Goal: Task Accomplishment & Management: Complete application form

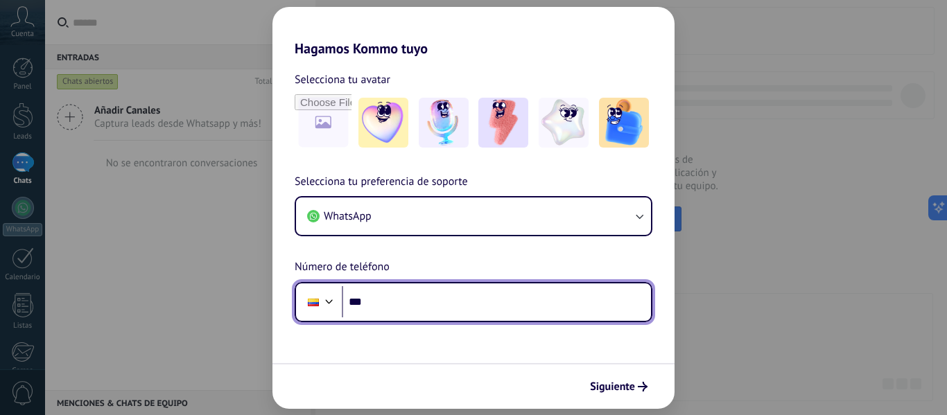
click at [509, 297] on input "***" at bounding box center [496, 302] width 309 height 32
type input "**********"
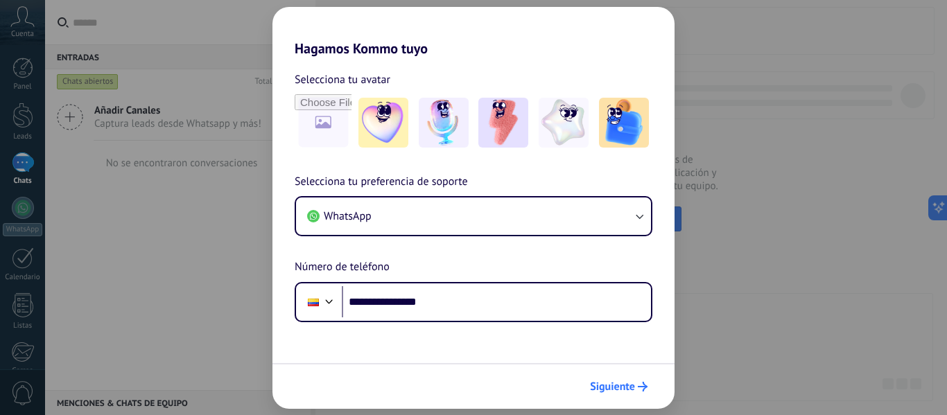
click at [641, 385] on icon "submit" at bounding box center [643, 387] width 10 height 10
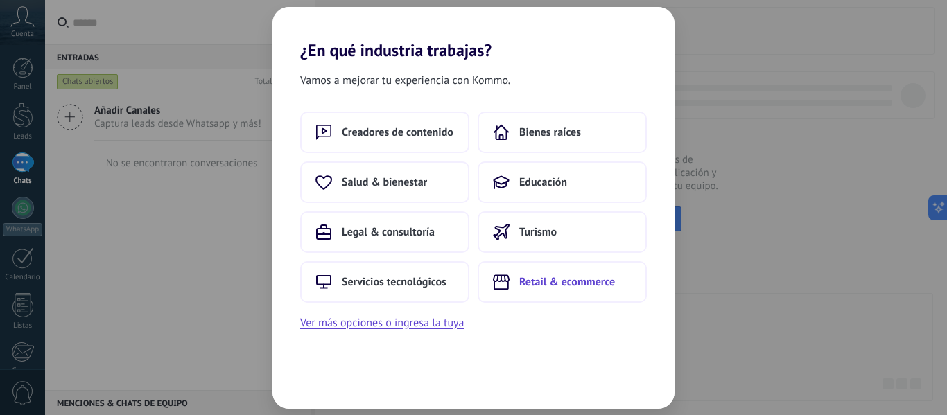
click at [587, 280] on span "Retail & ecommerce" at bounding box center [567, 282] width 96 height 14
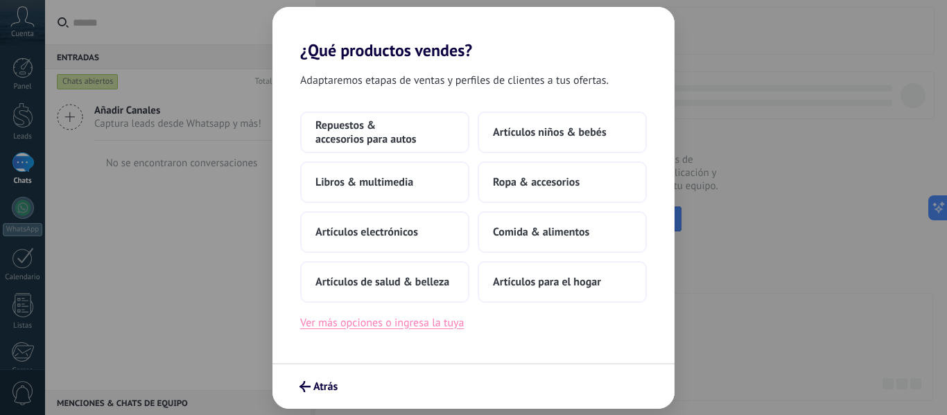
click at [386, 329] on button "Ver más opciones o ingresa la tuya" at bounding box center [382, 323] width 164 height 18
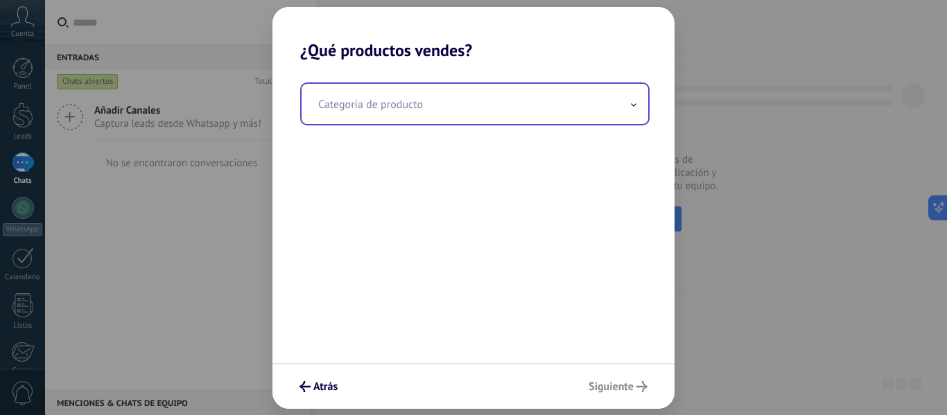
click at [577, 100] on input "text" at bounding box center [475, 104] width 347 height 40
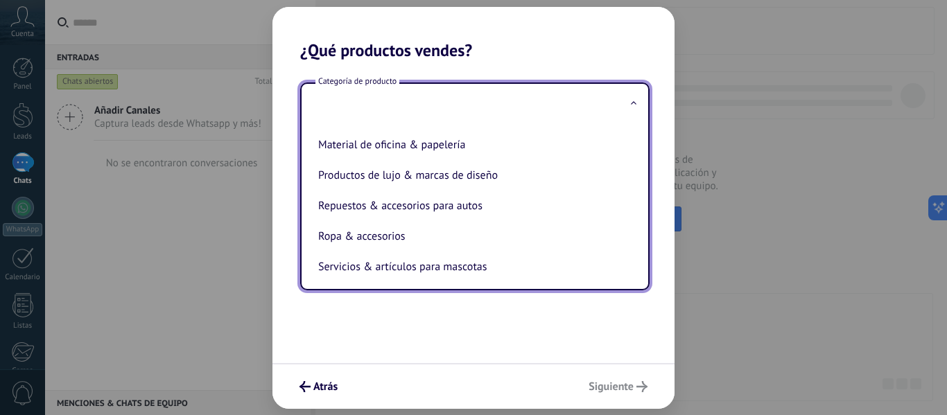
scroll to position [306, 0]
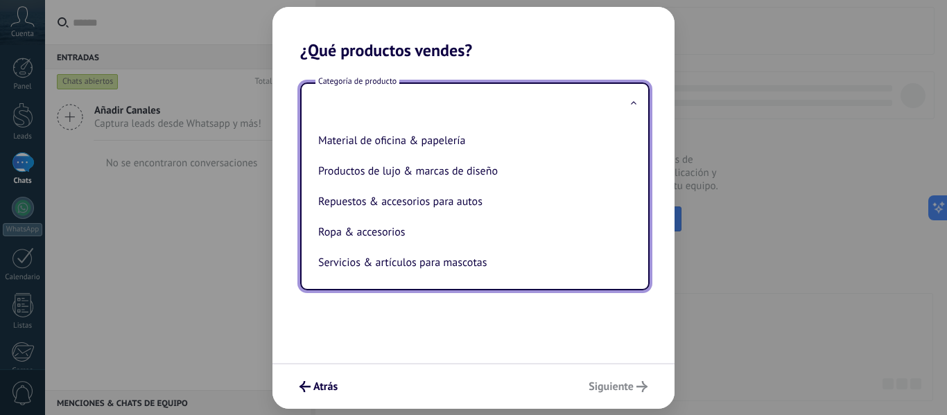
click at [515, 338] on div "Categoría de producto Artículos de salud & belleza Artículos deportivos Artícul…" at bounding box center [473, 211] width 402 height 303
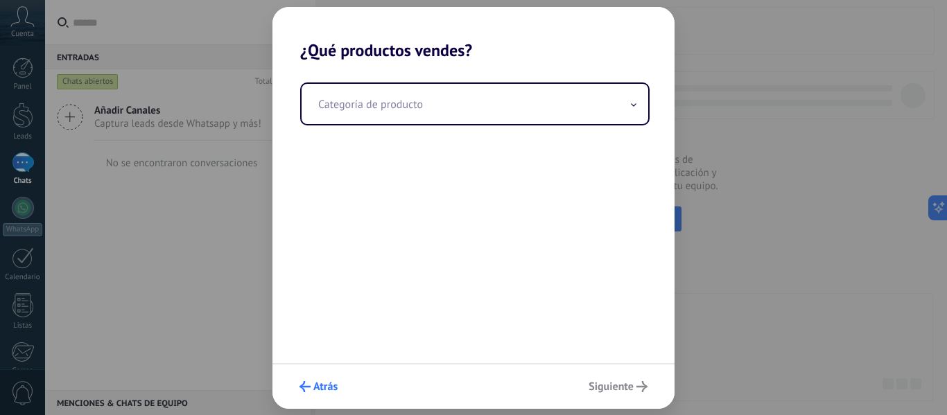
click at [297, 389] on button "Atrás" at bounding box center [318, 387] width 51 height 24
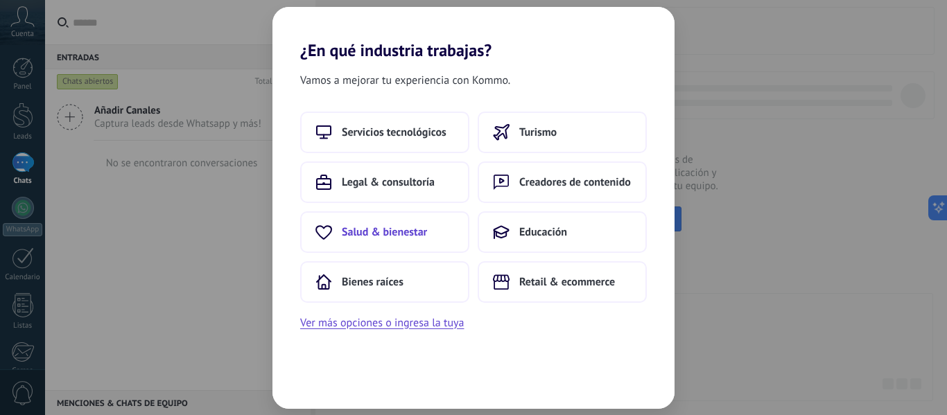
click at [403, 236] on span "Salud & bienestar" at bounding box center [384, 232] width 85 height 14
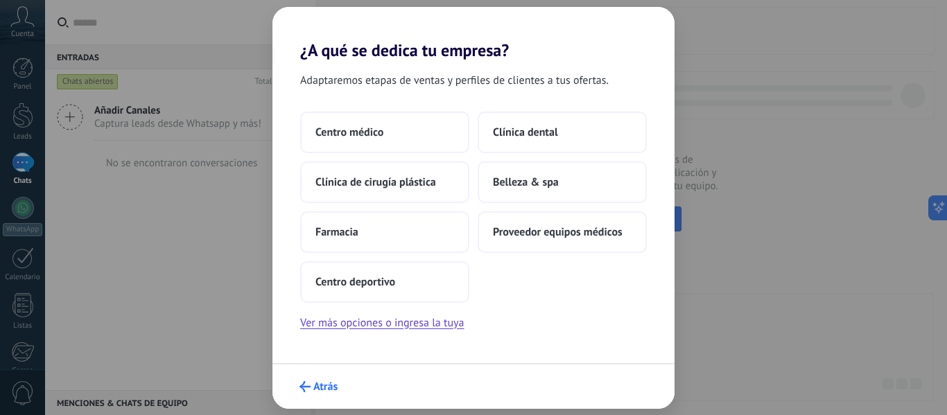
click at [331, 385] on span "Atrás" at bounding box center [325, 387] width 24 height 10
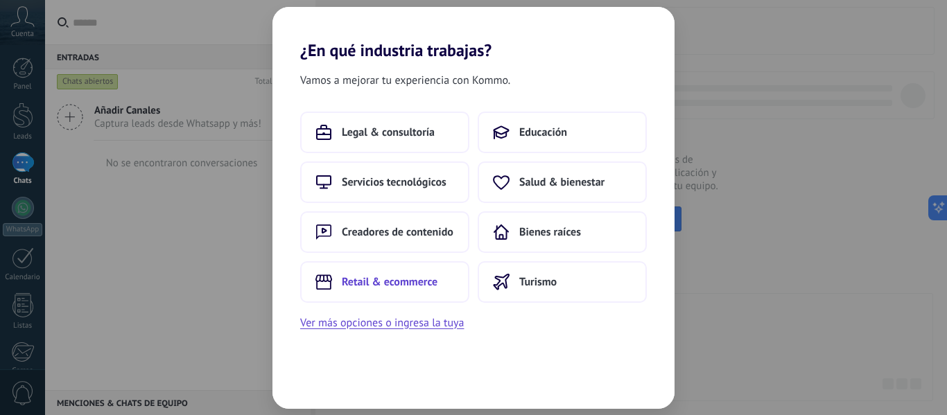
click at [420, 279] on span "Retail & ecommerce" at bounding box center [390, 282] width 96 height 14
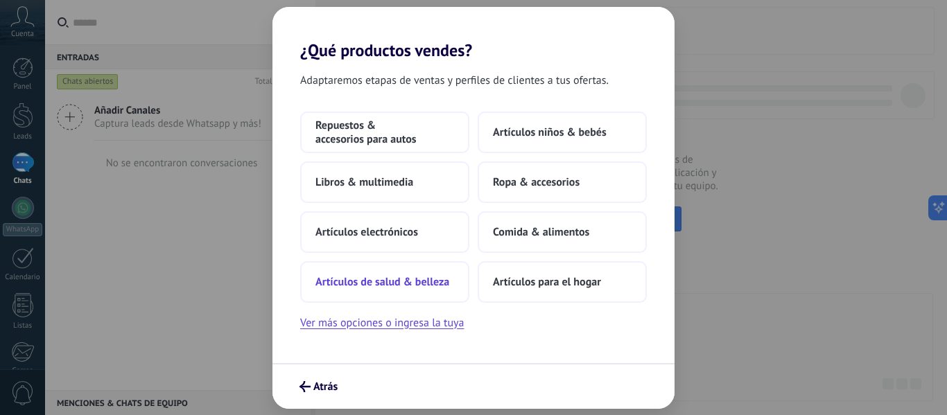
click at [429, 275] on span "Artículos de salud & belleza" at bounding box center [382, 282] width 134 height 14
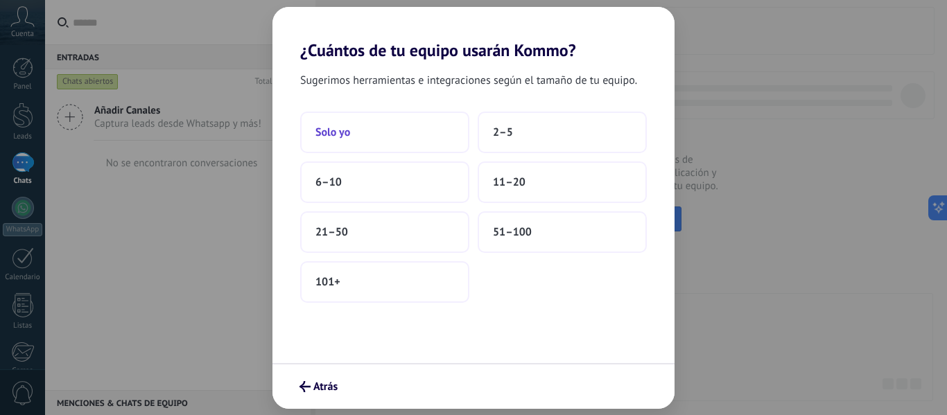
click at [429, 137] on button "Solo yo" at bounding box center [384, 133] width 169 height 42
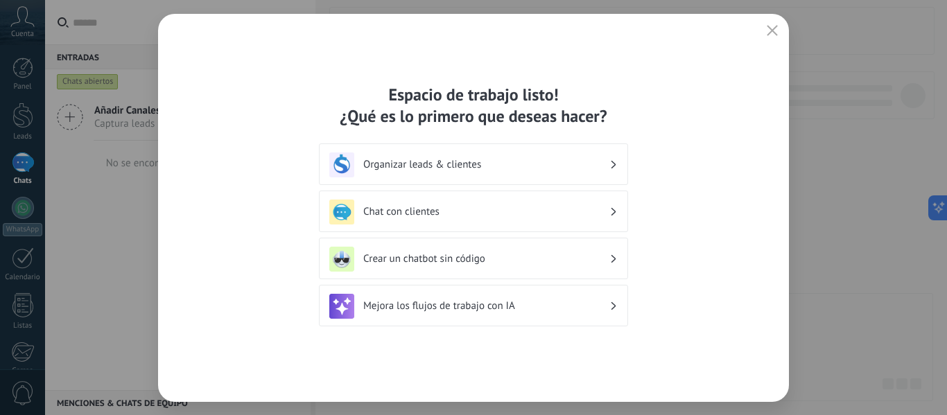
click at [572, 306] on h3 "Mejora los flujos de trabajo con IA" at bounding box center [486, 305] width 246 height 13
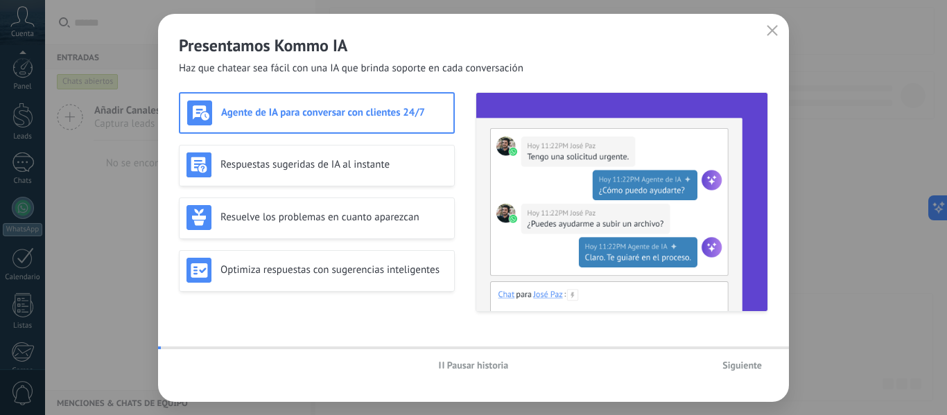
scroll to position [162, 0]
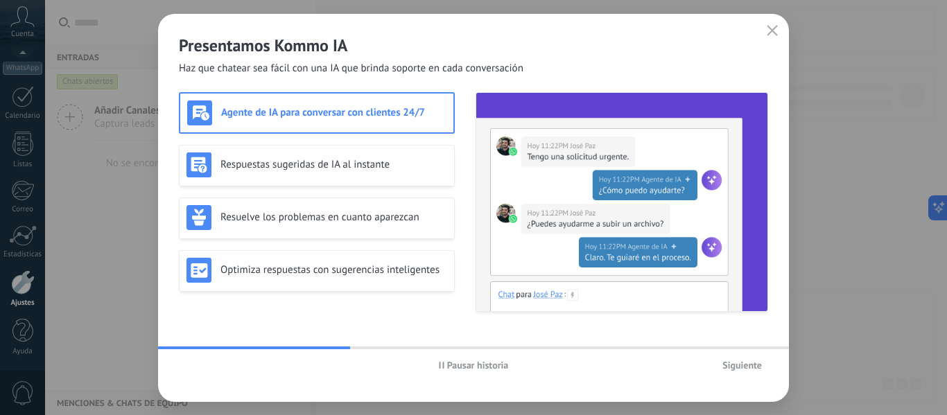
click at [479, 361] on span "Pausar historia" at bounding box center [478, 365] width 62 height 10
click at [496, 369] on span "Iniciar historia" at bounding box center [478, 365] width 60 height 10
click at [741, 360] on span "Siguiente" at bounding box center [742, 365] width 40 height 10
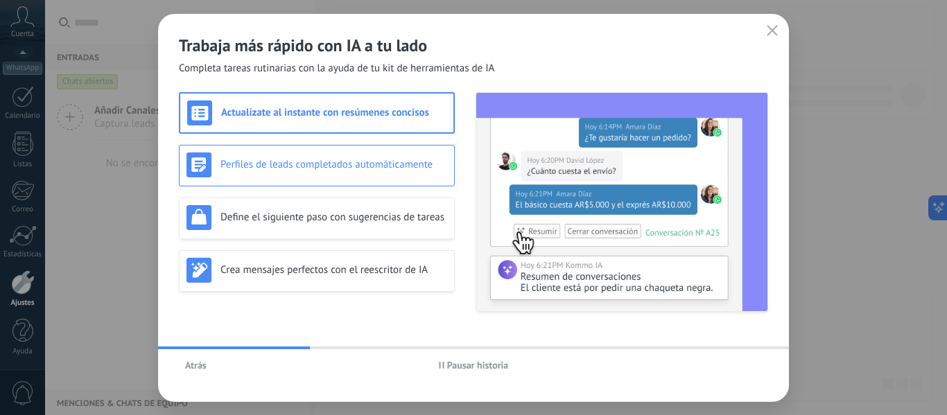
click at [430, 166] on h3 "Perfiles de leads completados automáticamente" at bounding box center [333, 164] width 227 height 13
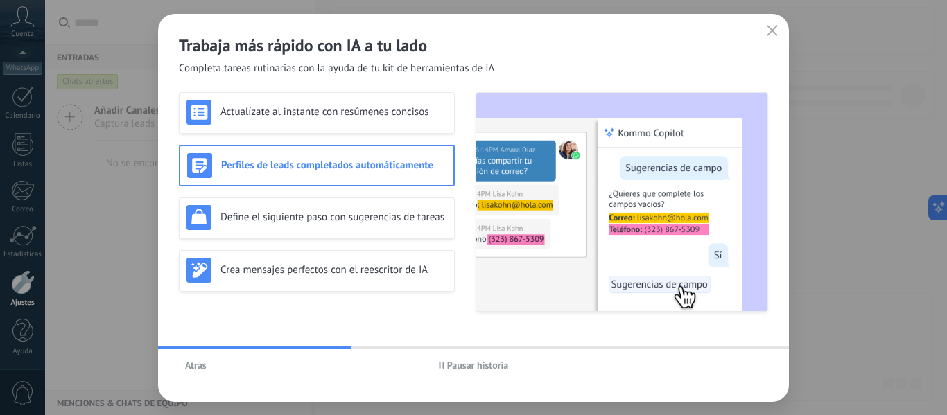
click at [471, 368] on span "Pausar historia" at bounding box center [478, 365] width 62 height 10
click at [392, 214] on h3 "Define el siguiente paso con sugerencias de tareas" at bounding box center [333, 217] width 227 height 13
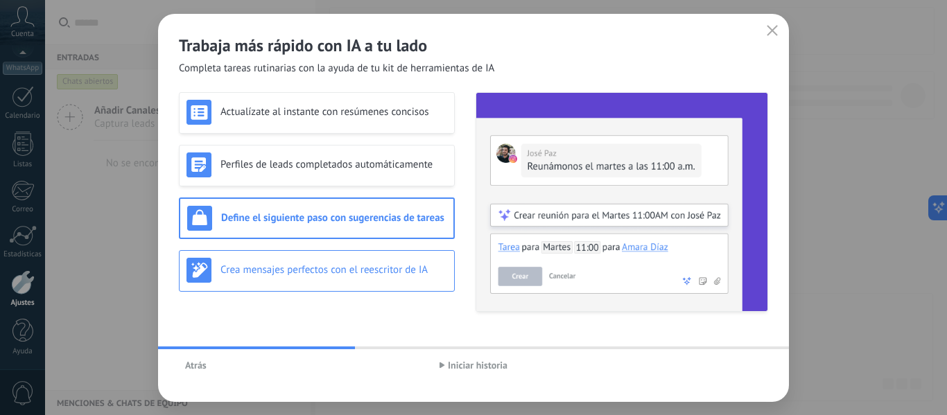
click at [381, 284] on div "Crea mensajes perfectos con el reescritor de IA" at bounding box center [317, 271] width 276 height 42
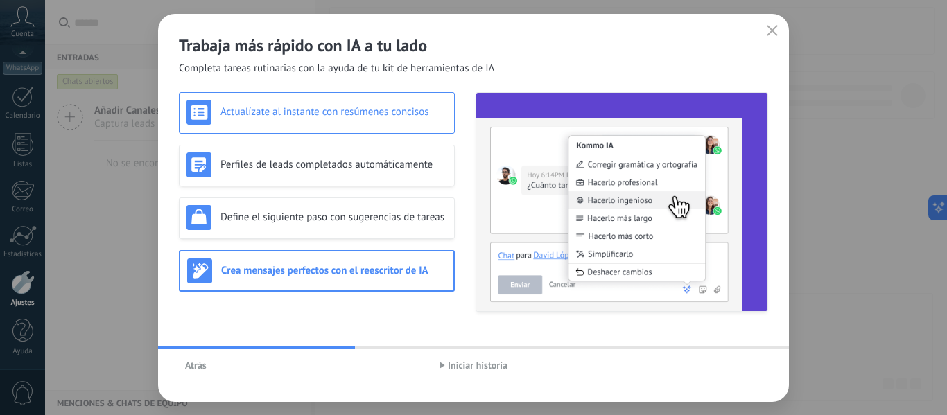
click at [388, 98] on div "Actualízate al instante con resúmenes concisos" at bounding box center [317, 113] width 276 height 42
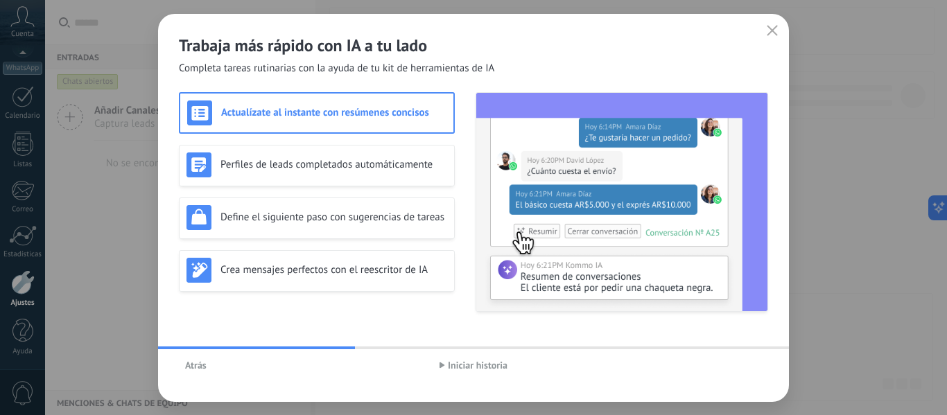
click at [487, 364] on span "Iniciar historia" at bounding box center [478, 365] width 60 height 10
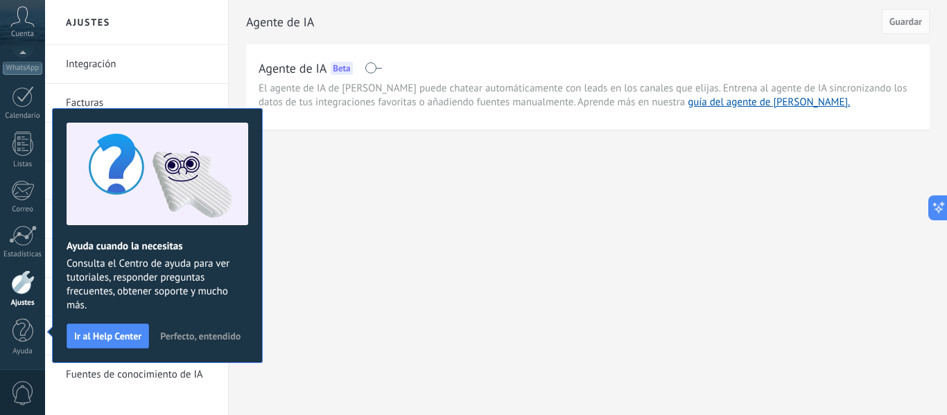
click at [224, 338] on span "Perfecto, entendido" at bounding box center [200, 336] width 80 height 10
